Goal: Answer question/provide support: Answer question/provide support

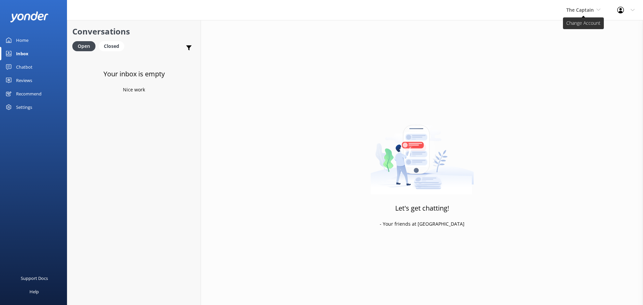
click at [580, 11] on span "The Captain" at bounding box center [579, 10] width 27 height 6
click at [577, 34] on link "De [GEOGRAPHIC_DATA]" at bounding box center [591, 28] width 67 height 16
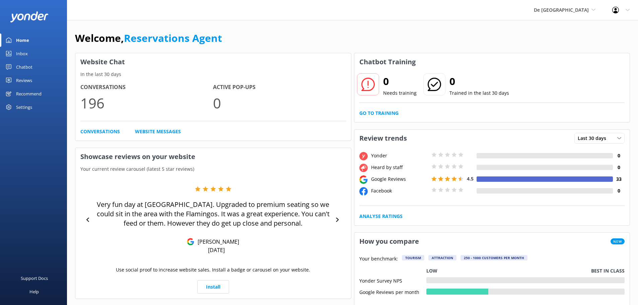
click at [22, 50] on div "Inbox" at bounding box center [22, 53] width 12 height 13
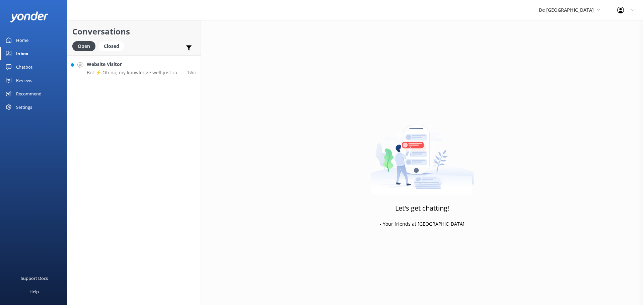
click at [125, 69] on div "Website Visitor Bot: ⚡ Oh no, my knowledge well just ran dry! Could you reshuff…" at bounding box center [134, 68] width 95 height 14
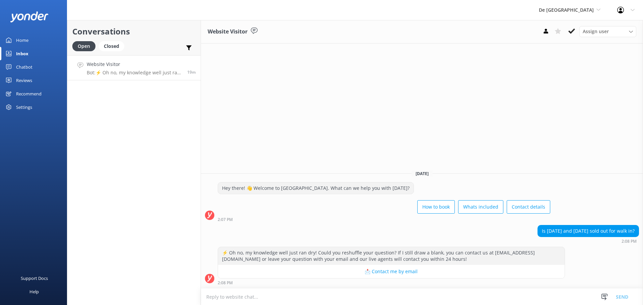
click at [239, 294] on textarea at bounding box center [422, 297] width 442 height 16
type textarea "We are closed for private group"
click at [620, 297] on button "Send" at bounding box center [622, 296] width 25 height 17
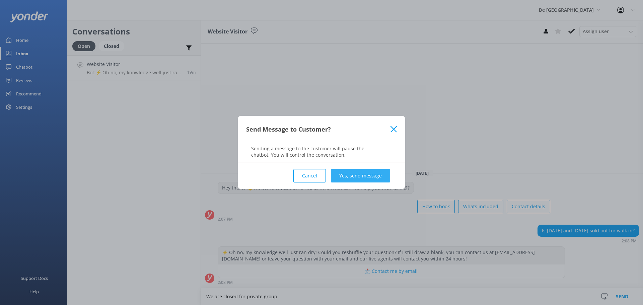
click at [355, 175] on button "Yes, send message" at bounding box center [360, 175] width 59 height 13
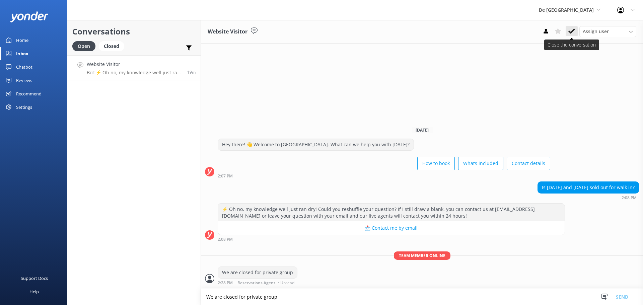
click at [570, 29] on icon at bounding box center [571, 31] width 7 height 7
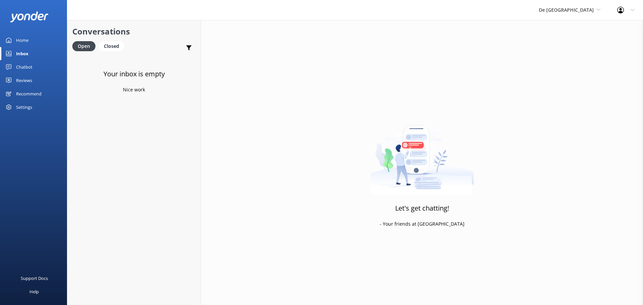
click at [596, 14] on div "De [GEOGRAPHIC_DATA] [GEOGRAPHIC_DATA] [GEOGRAPHIC_DATA]'s Activities Expert Th…" at bounding box center [570, 10] width 78 height 20
click at [576, 40] on link "Aruba's Activities Expert" at bounding box center [564, 44] width 67 height 16
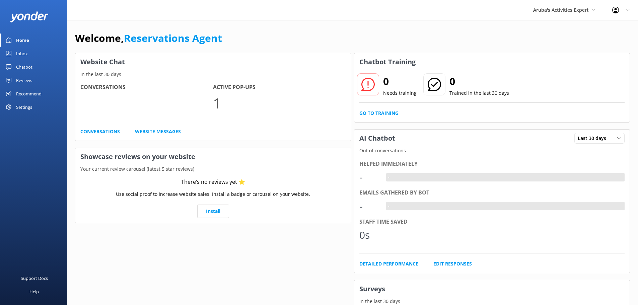
click at [24, 55] on div "Inbox" at bounding box center [22, 53] width 12 height 13
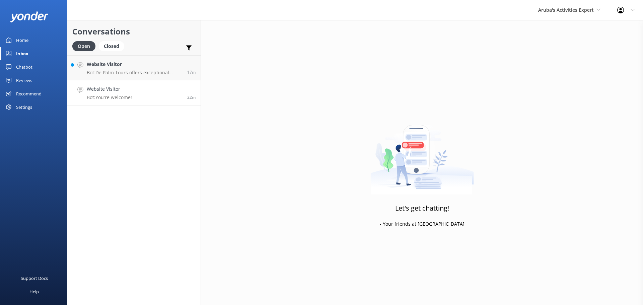
click at [149, 90] on link "Website Visitor Bot: You're welcome! 22m" at bounding box center [133, 92] width 133 height 25
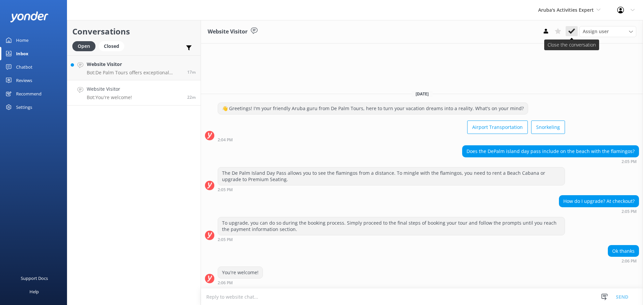
click at [572, 31] on icon at bounding box center [571, 31] width 7 height 7
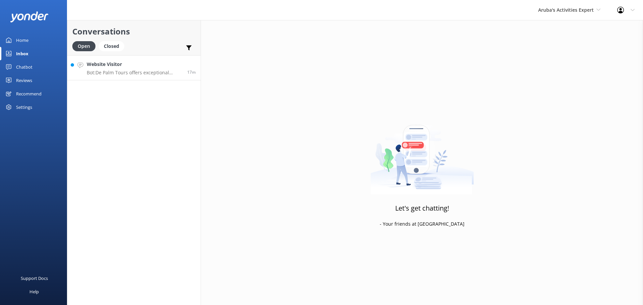
click at [148, 60] on link "Website Visitor Bot: De Palm Tours offers exceptional Airport Transfer Services…" at bounding box center [133, 67] width 133 height 25
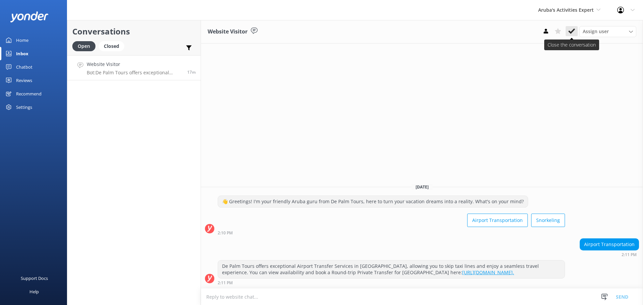
click at [574, 31] on icon at bounding box center [571, 31] width 7 height 7
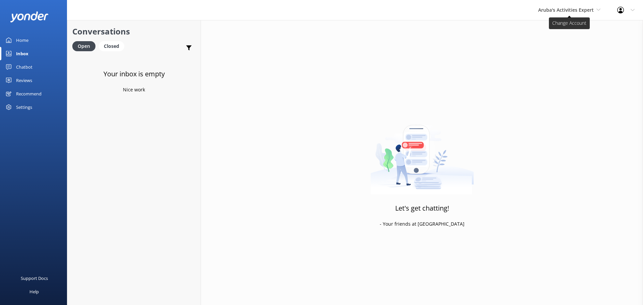
click at [552, 7] on span "Aruba's Activities Expert" at bounding box center [566, 10] width 56 height 6
click at [543, 61] on link "The Captain" at bounding box center [563, 60] width 67 height 16
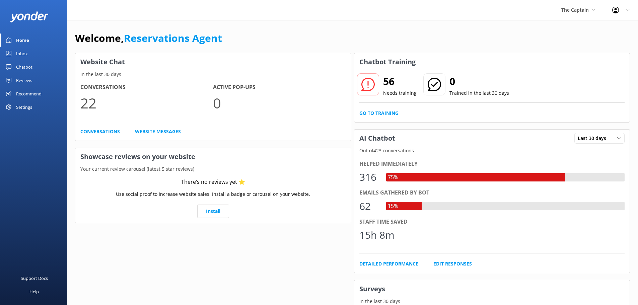
click at [21, 50] on div "Inbox" at bounding box center [22, 53] width 12 height 13
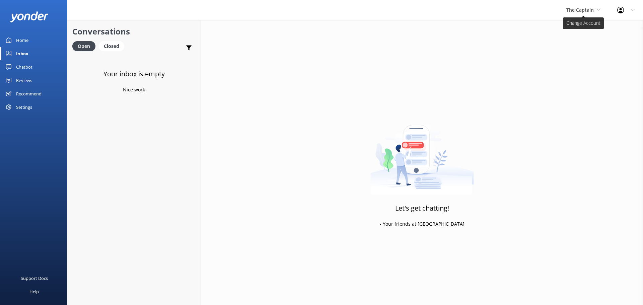
click at [590, 9] on span "The Captain" at bounding box center [579, 10] width 27 height 6
click at [36, 55] on link "Inbox" at bounding box center [33, 53] width 67 height 13
click at [578, 15] on div "The Captain De Palm Island Aruba's Activities Expert The Captain" at bounding box center [583, 10] width 51 height 20
click at [578, 29] on link "De [GEOGRAPHIC_DATA]" at bounding box center [591, 28] width 67 height 16
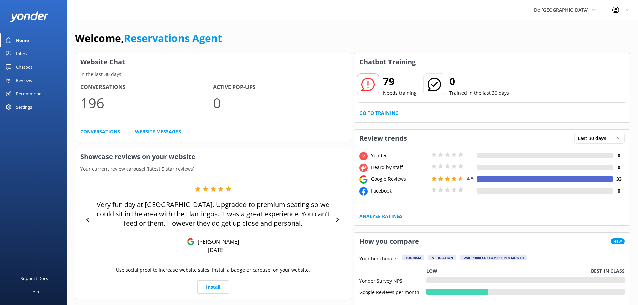
click at [20, 51] on div "Inbox" at bounding box center [22, 53] width 12 height 13
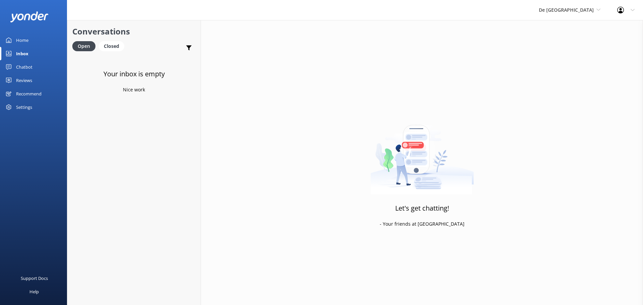
click at [579, 14] on div "De Palm Island De Palm Island Aruba's Activities Expert The Captain" at bounding box center [570, 10] width 78 height 20
click at [561, 63] on link "The Captain" at bounding box center [564, 60] width 67 height 16
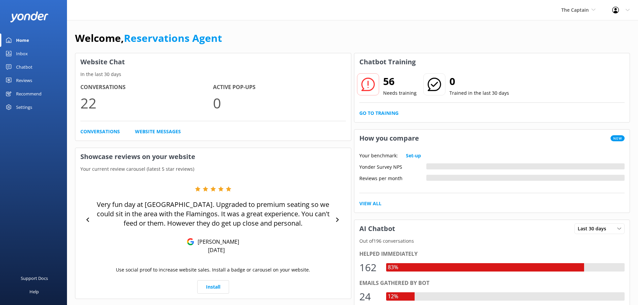
click at [17, 52] on div "Inbox" at bounding box center [22, 53] width 12 height 13
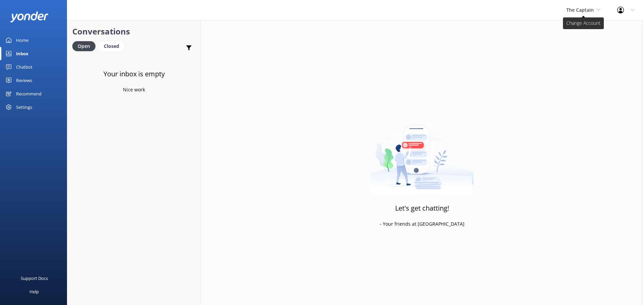
click at [581, 8] on span "The Captain" at bounding box center [579, 10] width 27 height 6
click at [574, 29] on link "De [GEOGRAPHIC_DATA]" at bounding box center [591, 28] width 67 height 16
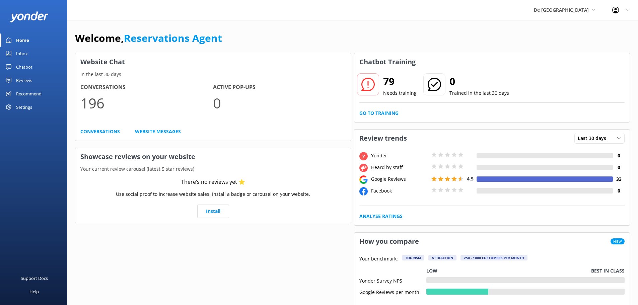
click at [29, 60] on link "Inbox" at bounding box center [33, 53] width 67 height 13
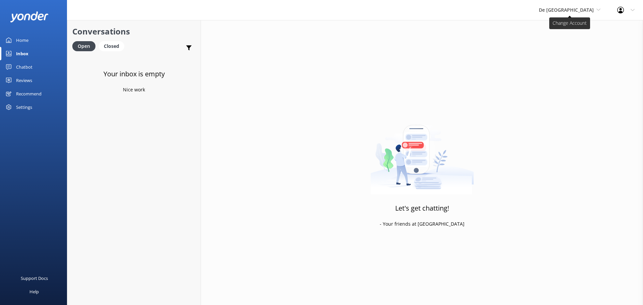
click at [571, 8] on span "De [GEOGRAPHIC_DATA]" at bounding box center [566, 10] width 55 height 6
click at [570, 55] on link "The Captain" at bounding box center [564, 60] width 67 height 16
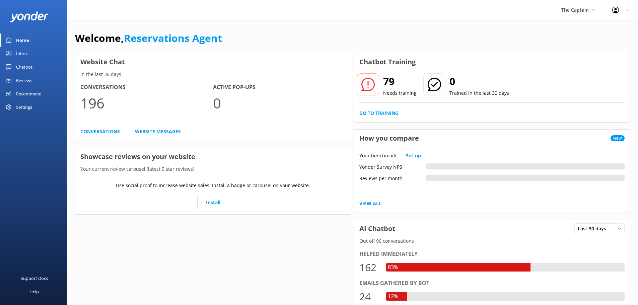
click at [20, 52] on div "Inbox" at bounding box center [22, 53] width 12 height 13
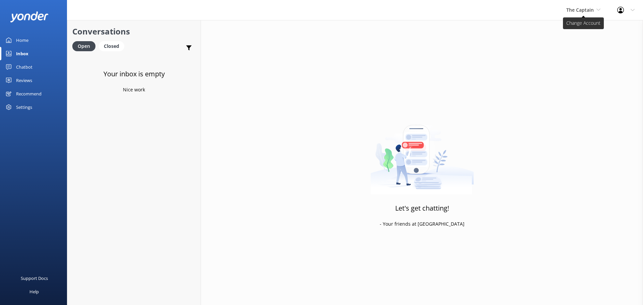
click at [574, 13] on span "The Captain" at bounding box center [583, 9] width 34 height 7
click at [588, 44] on link "Aruba's Activities Expert" at bounding box center [591, 44] width 67 height 16
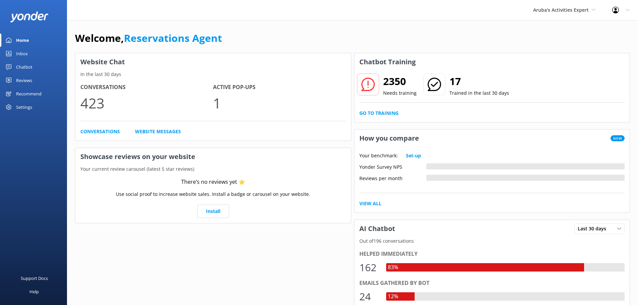
click at [35, 50] on link "Inbox" at bounding box center [33, 53] width 67 height 13
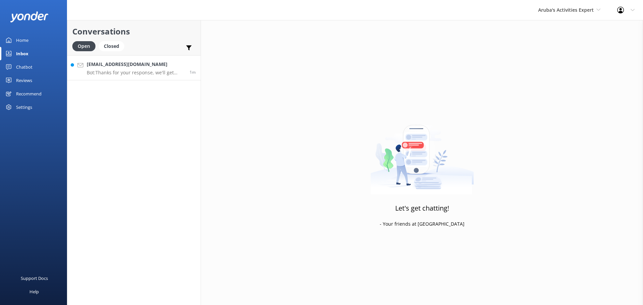
click at [142, 75] on p "Bot: Thanks for your response, we'll get back to you as soon as we can during o…" at bounding box center [136, 73] width 98 height 6
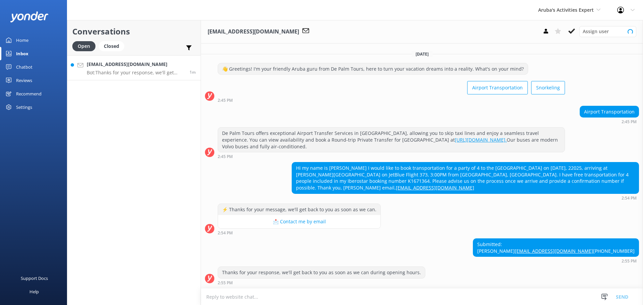
scroll to position [11, 0]
click at [240, 296] on textarea at bounding box center [422, 297] width 442 height 16
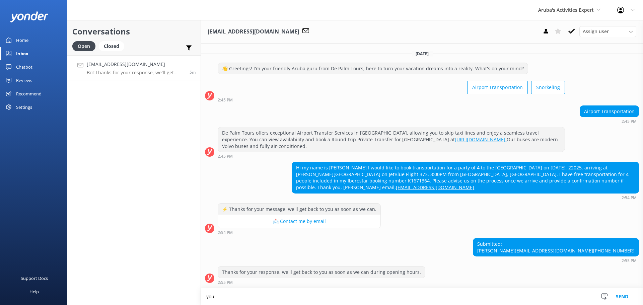
scroll to position [12, 0]
type textarea "you will have to send an email at info@depalmtours.com"
click at [619, 296] on button "Send" at bounding box center [622, 296] width 25 height 17
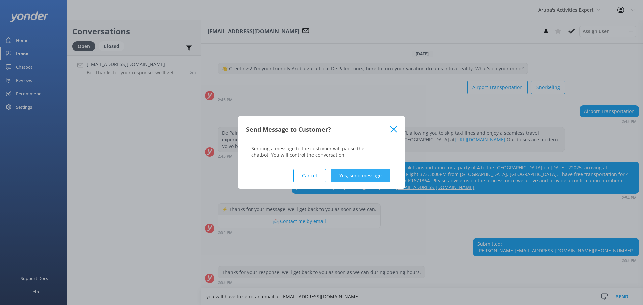
click at [345, 178] on button "Yes, send message" at bounding box center [360, 175] width 59 height 13
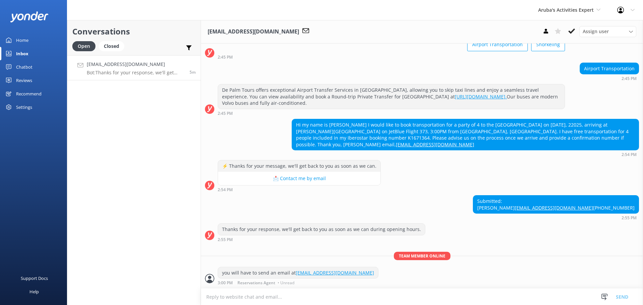
scroll to position [55, 0]
click at [569, 33] on icon at bounding box center [571, 31] width 7 height 7
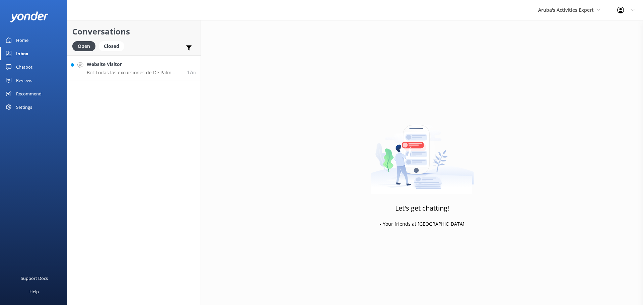
click at [118, 69] on div "Website Visitor Bot: Todas las excursiones de De Palm Tours se pueden reservar …" at bounding box center [134, 68] width 95 height 14
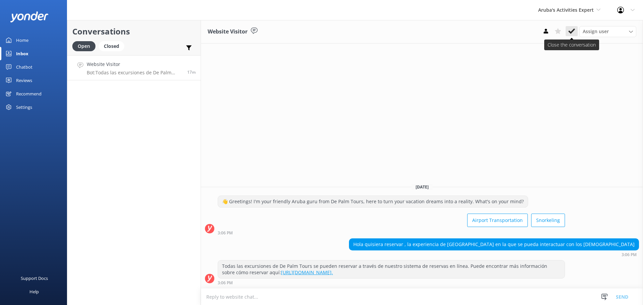
click at [571, 29] on icon at bounding box center [571, 31] width 7 height 7
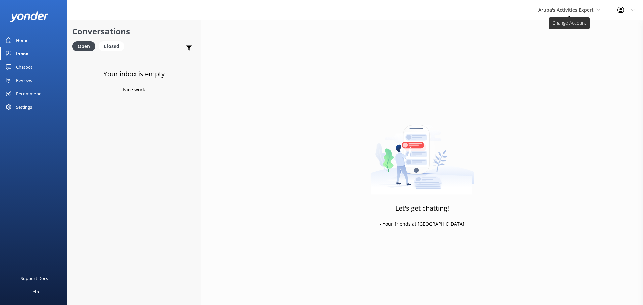
click at [566, 7] on span "Aruba's Activities Expert" at bounding box center [566, 10] width 56 height 6
click at [556, 26] on link "De [GEOGRAPHIC_DATA]" at bounding box center [563, 28] width 67 height 16
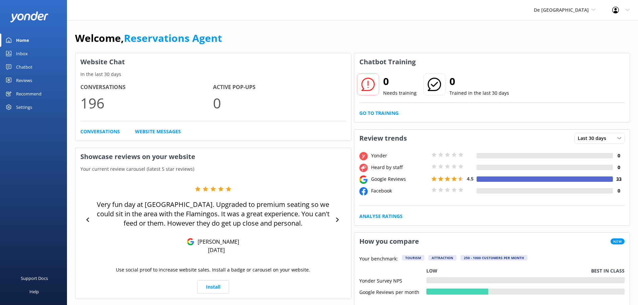
click at [25, 55] on div "Inbox" at bounding box center [22, 53] width 12 height 13
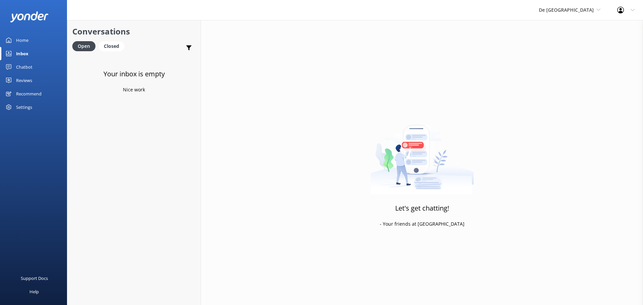
click at [576, 16] on div "De Palm Island De Palm Island Aruba's Activities Expert The Captain" at bounding box center [570, 10] width 78 height 20
click at [567, 60] on link "The Captain" at bounding box center [564, 60] width 67 height 16
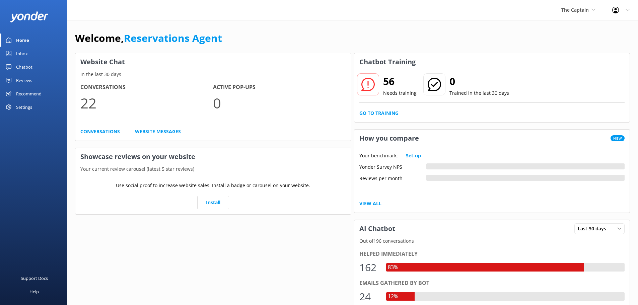
click at [28, 54] on link "Inbox" at bounding box center [33, 53] width 67 height 13
